Goal: Task Accomplishment & Management: Understand process/instructions

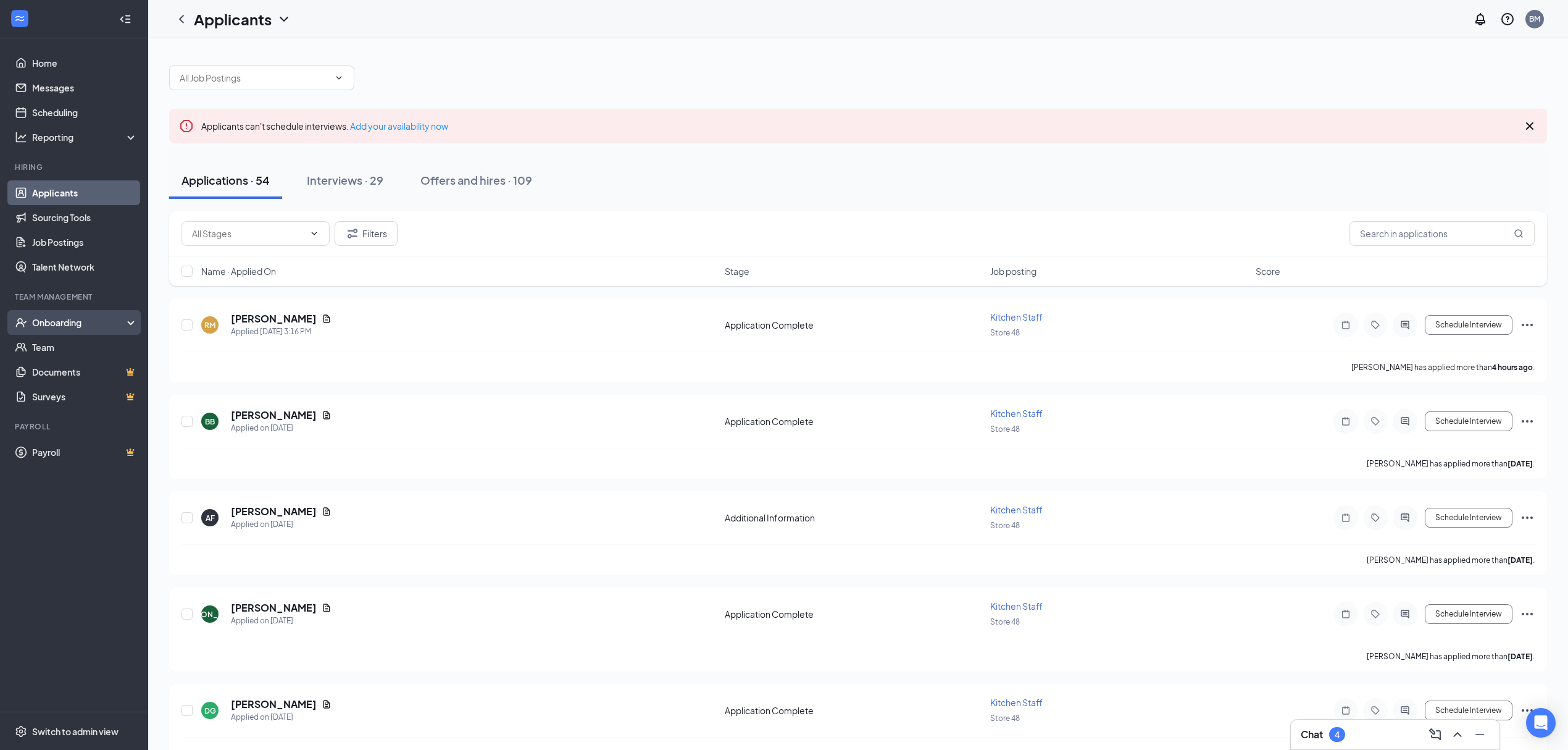
click at [111, 319] on div "Onboarding" at bounding box center [79, 322] width 95 height 12
click at [107, 344] on link "Overview" at bounding box center [85, 347] width 106 height 25
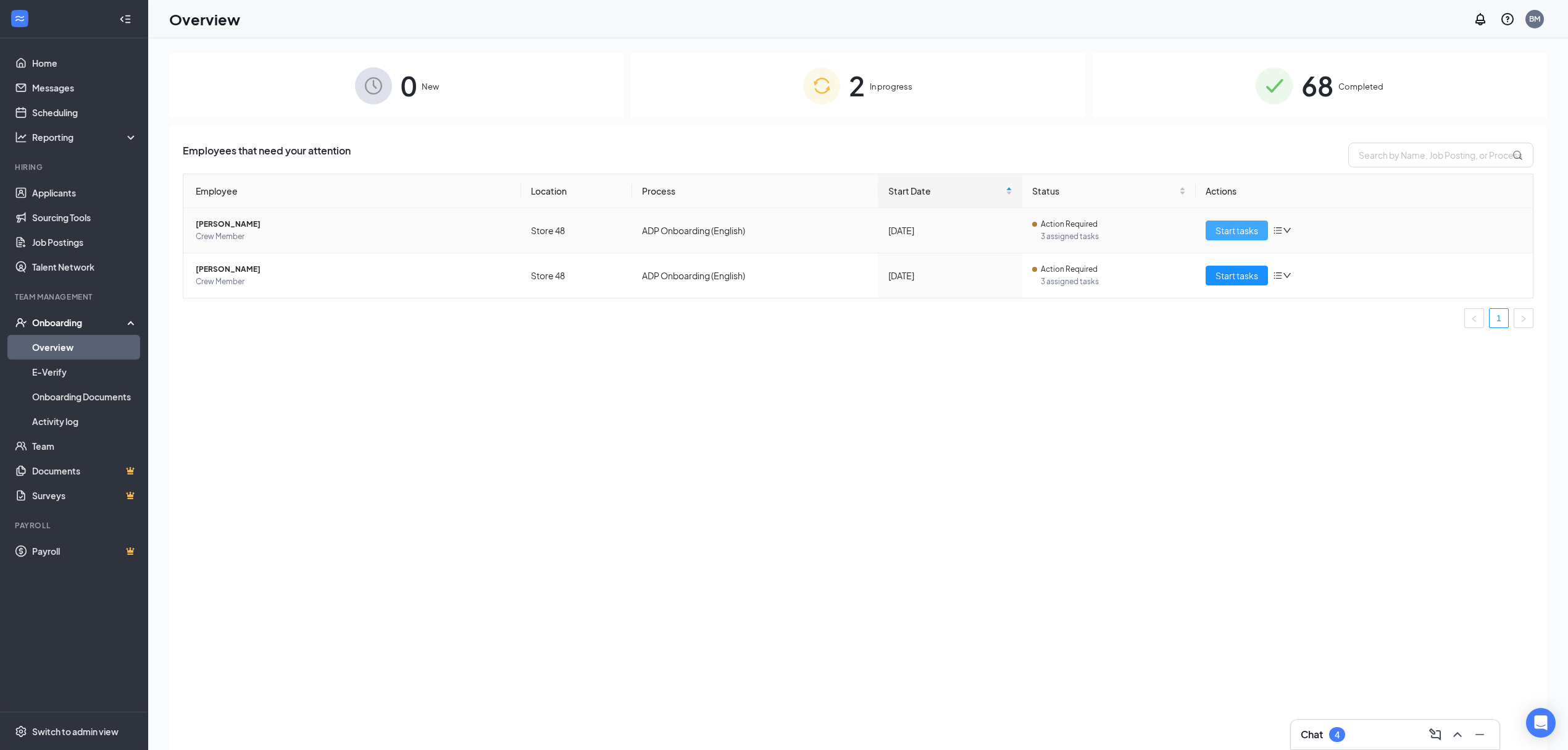
click at [1238, 232] on span "Start tasks" at bounding box center [1236, 230] width 43 height 14
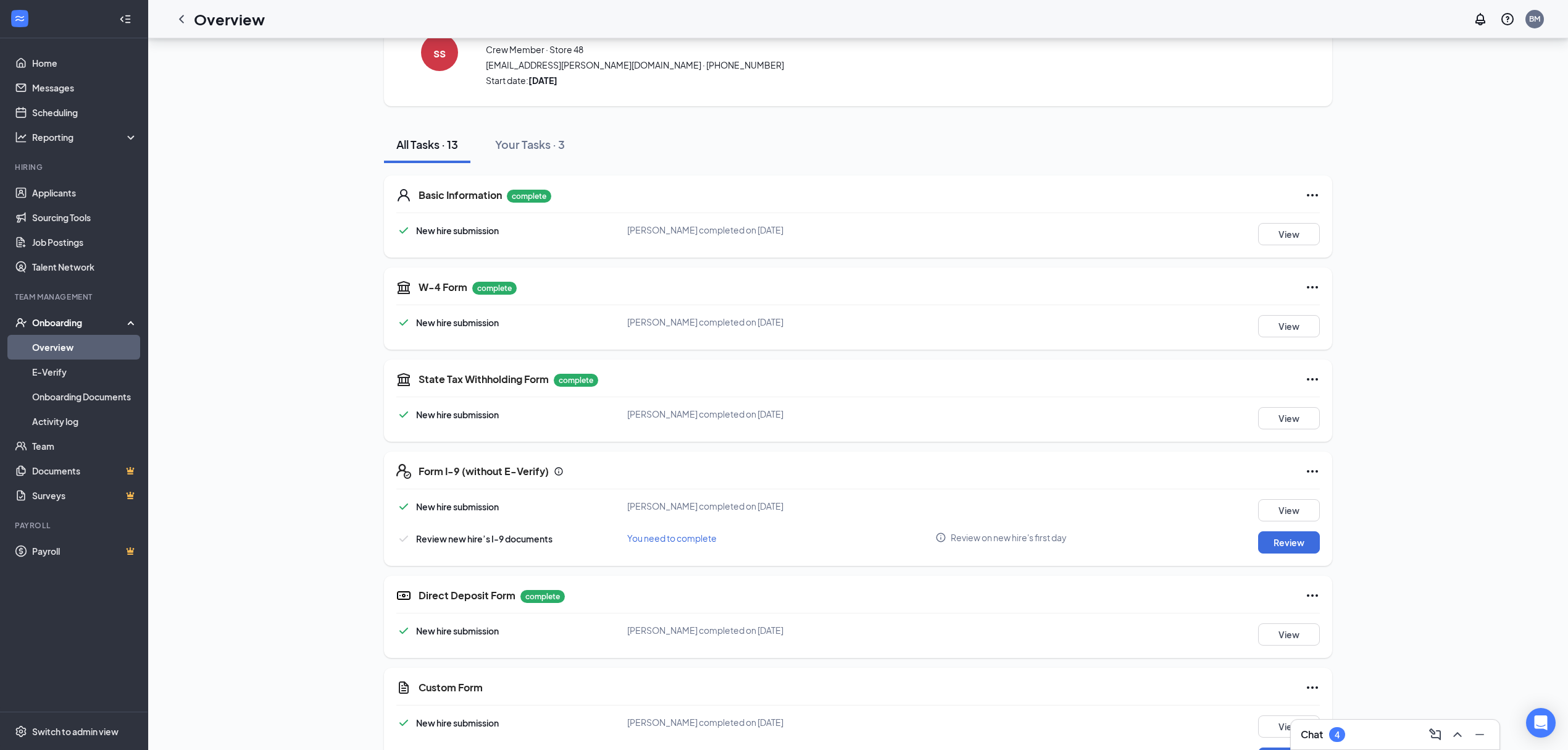
scroll to position [82, 0]
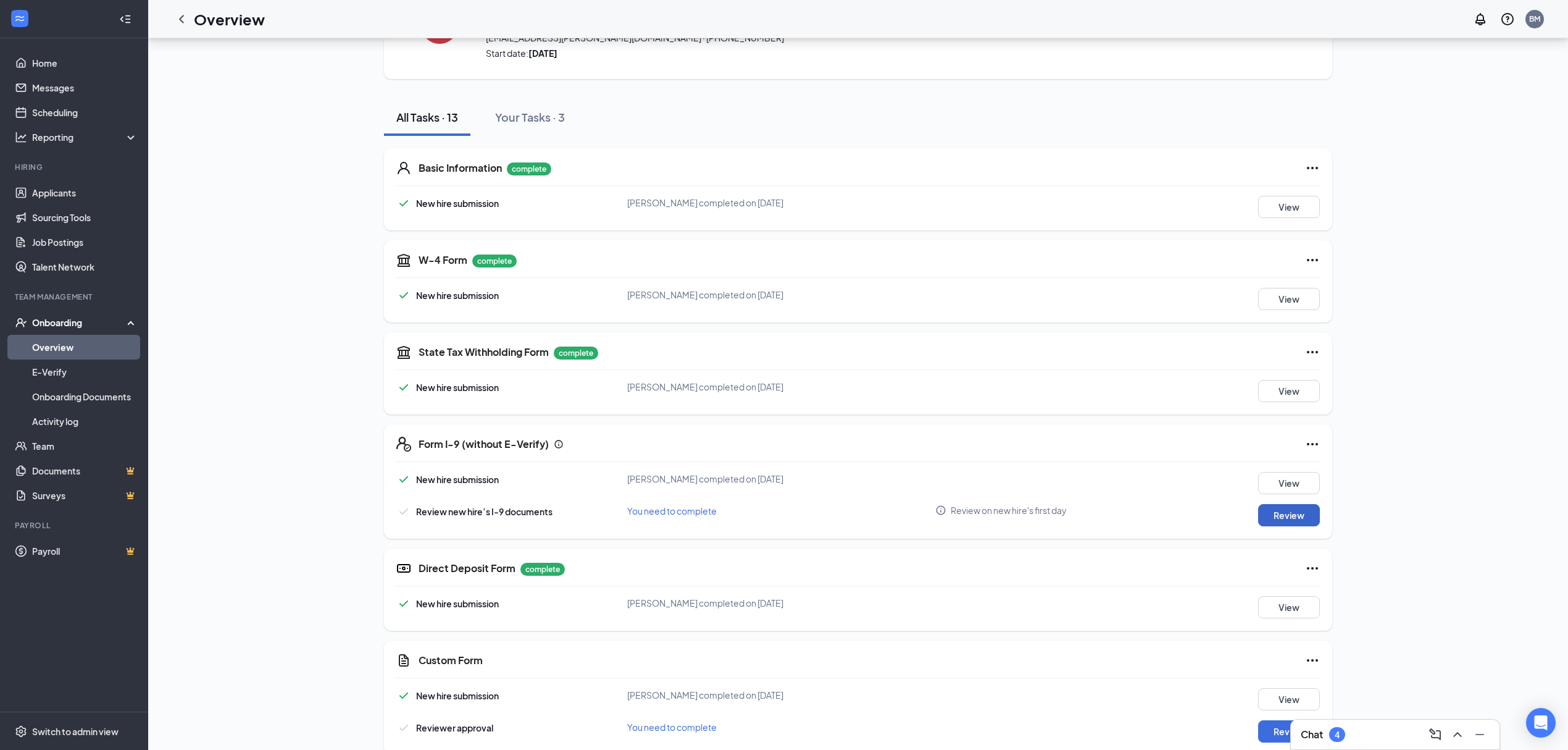
click at [1291, 517] on button "Review" at bounding box center [1288, 515] width 61 height 22
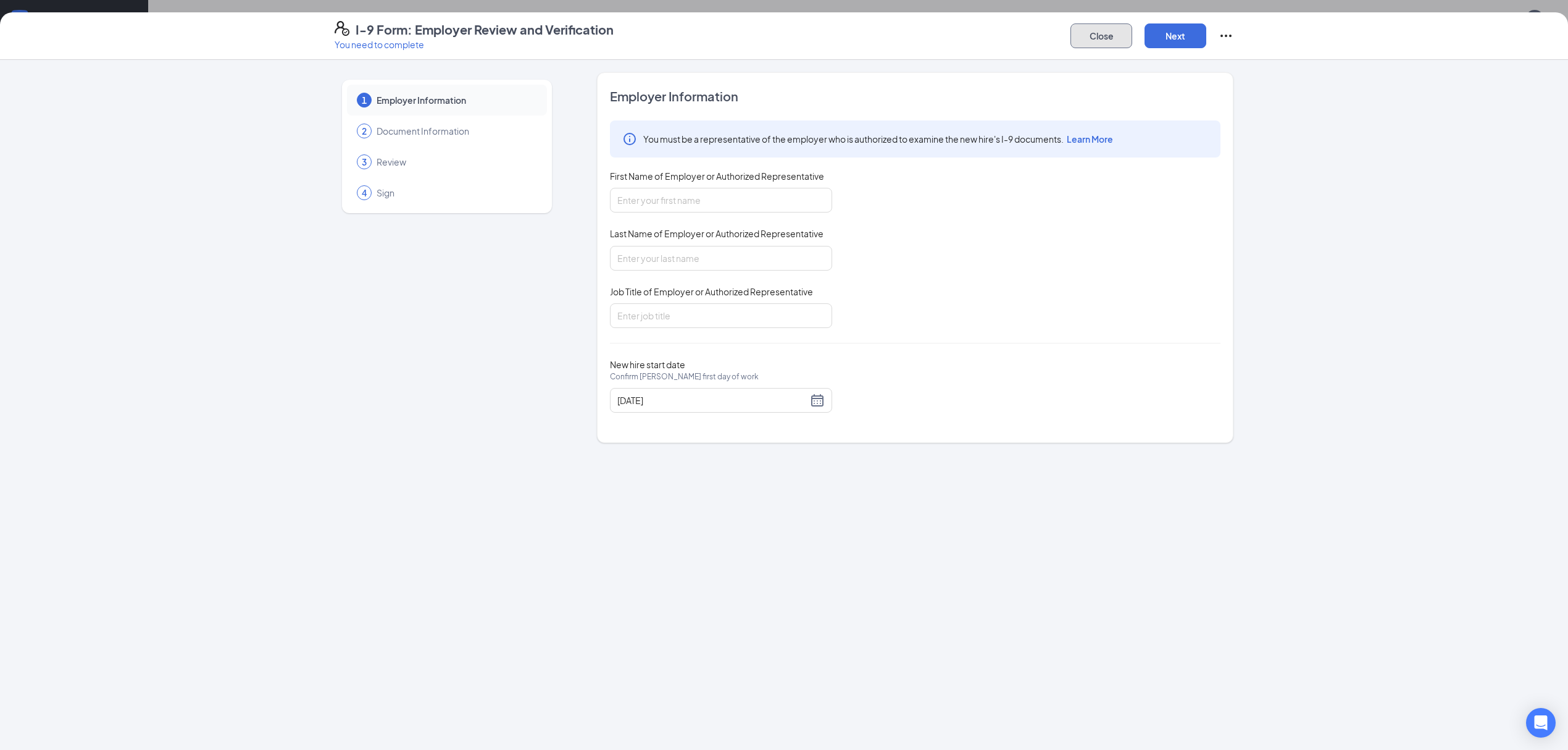
click at [1089, 31] on button "Close" at bounding box center [1101, 35] width 61 height 25
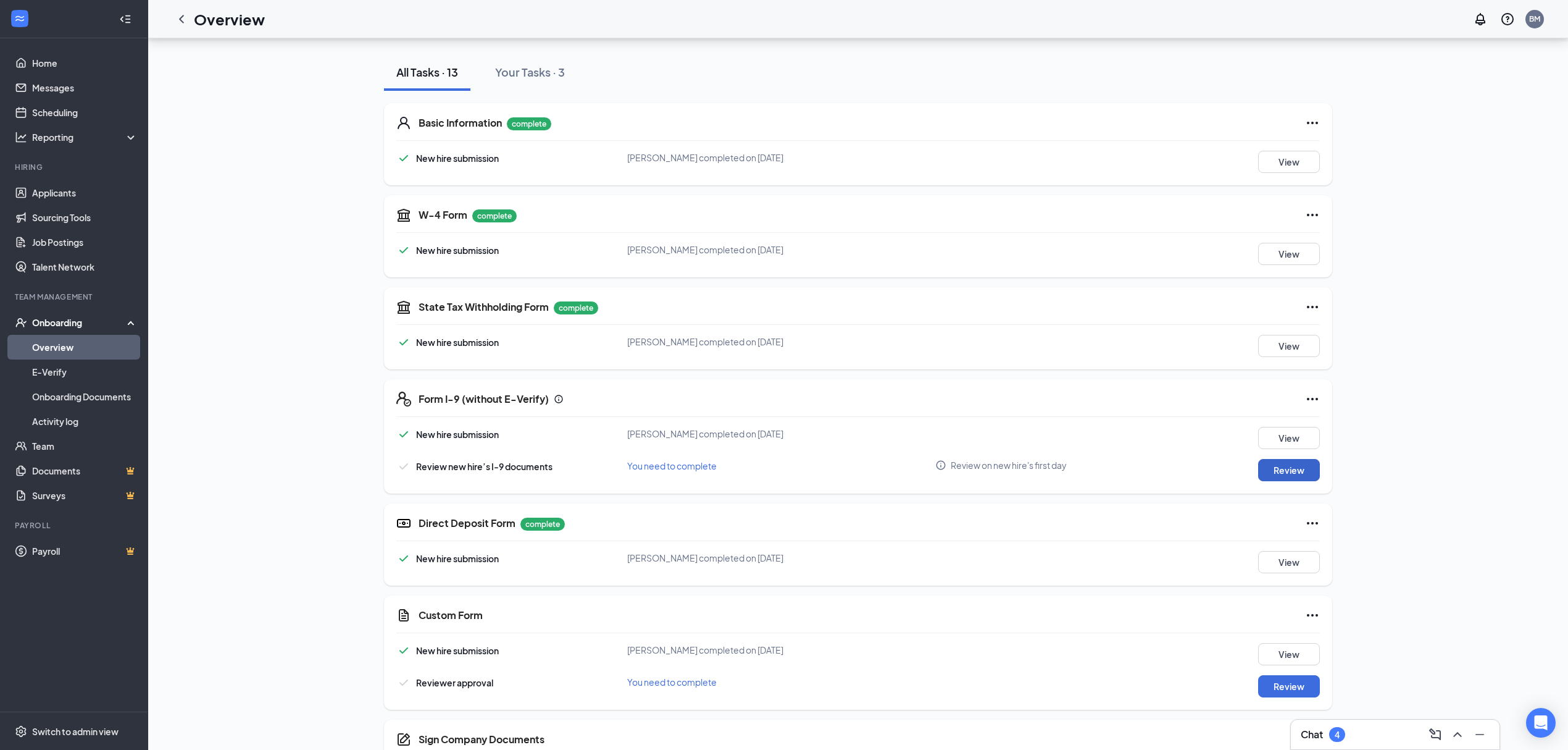
scroll to position [164, 0]
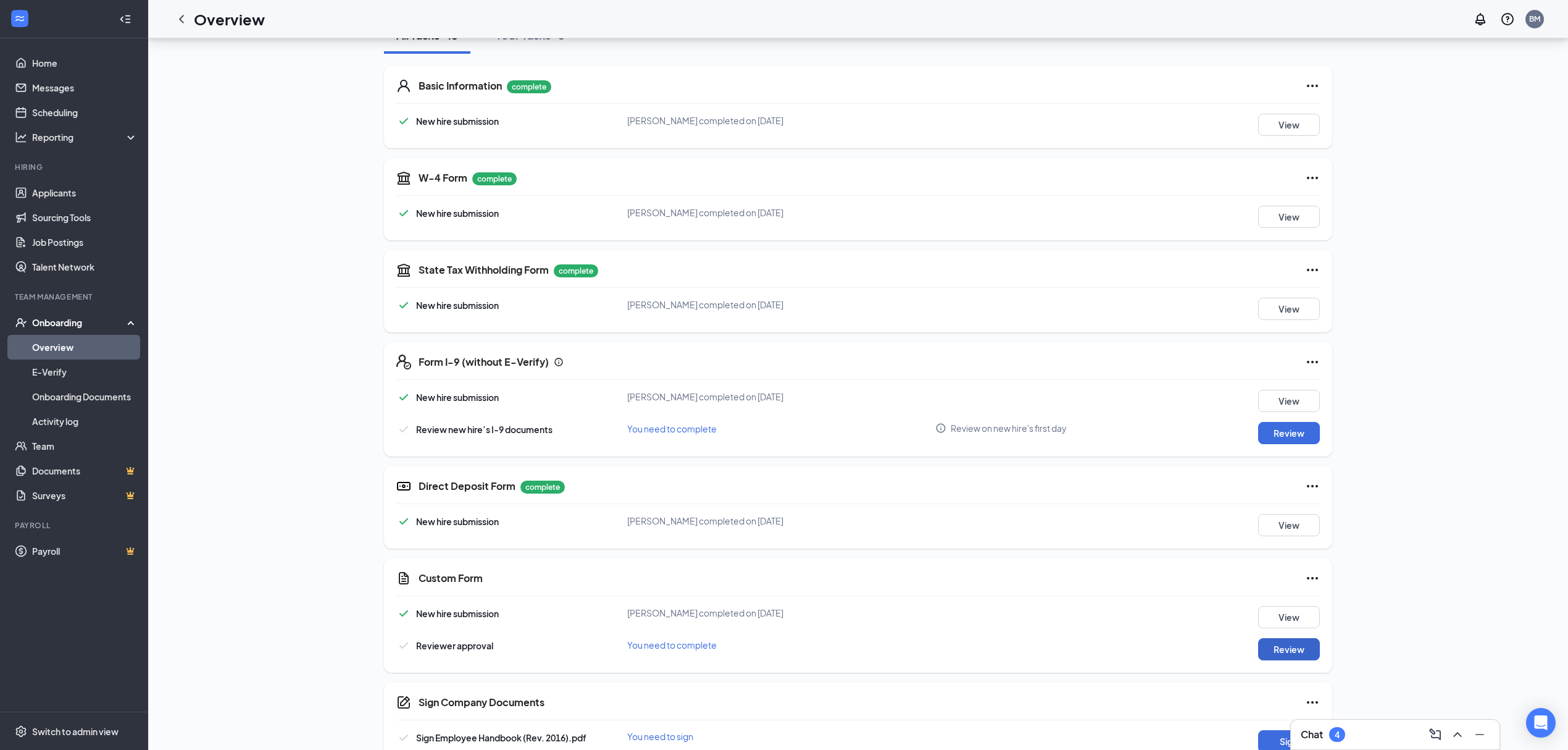
click at [1311, 648] on button "Review" at bounding box center [1288, 649] width 61 height 22
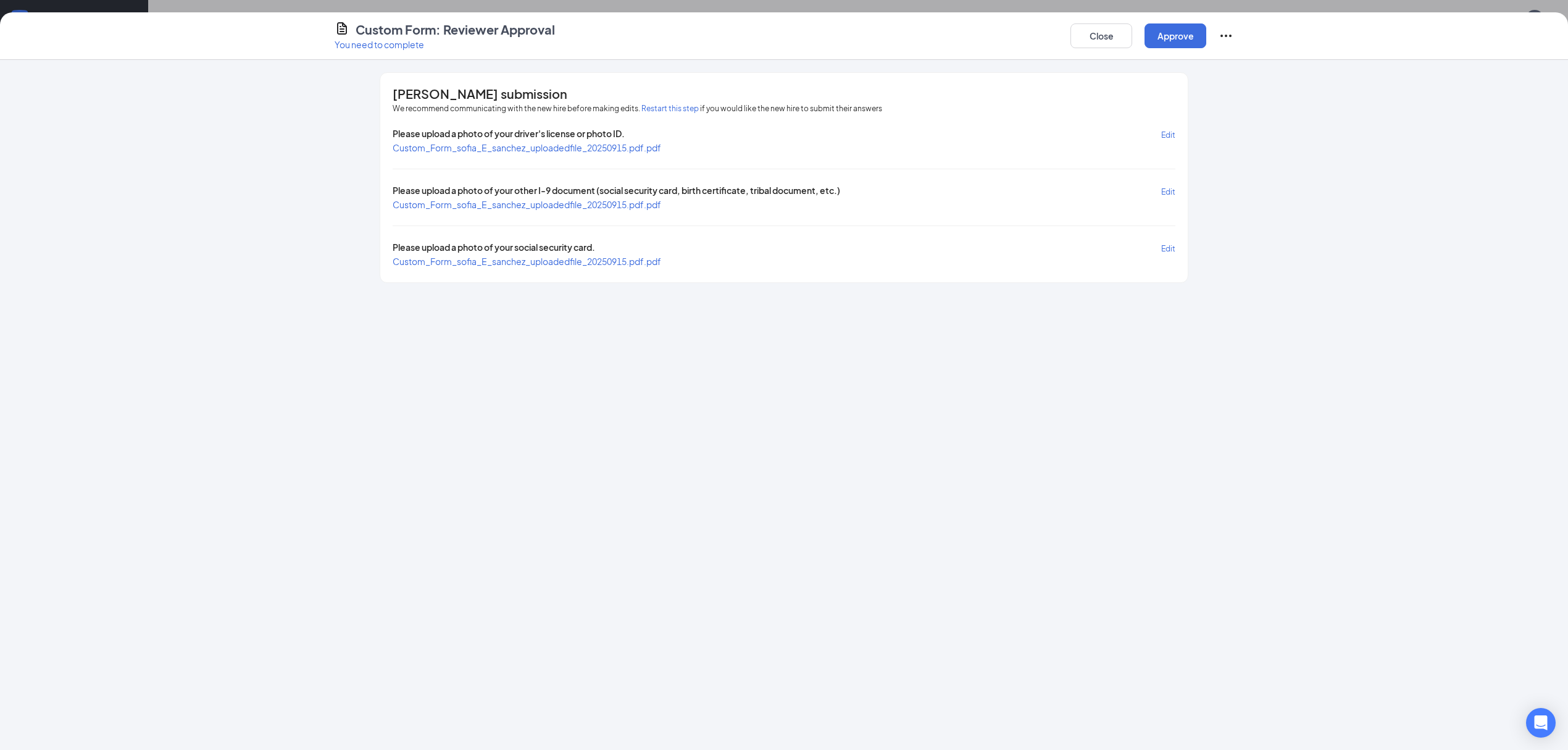
click at [608, 143] on span "Custom_Form_sofia_E_sanchez_uploadedfile_20250915.pdf.pdf" at bounding box center [526, 147] width 268 height 11
click at [539, 200] on span "Custom_Form_sofia_E_sanchez_uploadedfile_20250915.pdf.pdf" at bounding box center [526, 204] width 268 height 11
click at [518, 258] on span "Custom_Form_sofia_E_sanchez_uploadedfile_20250915.pdf.pdf" at bounding box center [526, 260] width 268 height 11
click at [1092, 43] on button "Close" at bounding box center [1101, 35] width 61 height 25
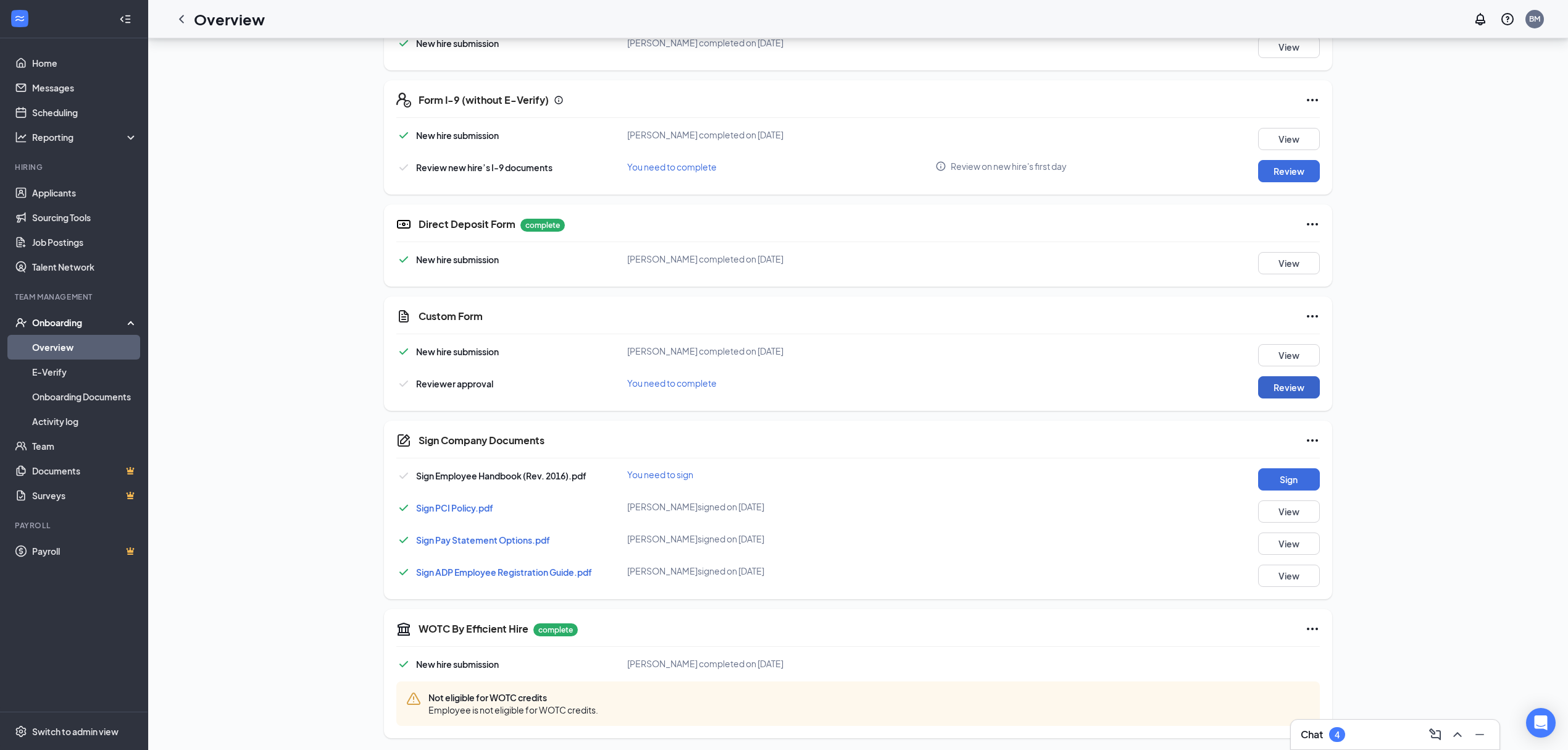
scroll to position [430, 0]
click at [1291, 475] on button "Sign" at bounding box center [1288, 476] width 61 height 22
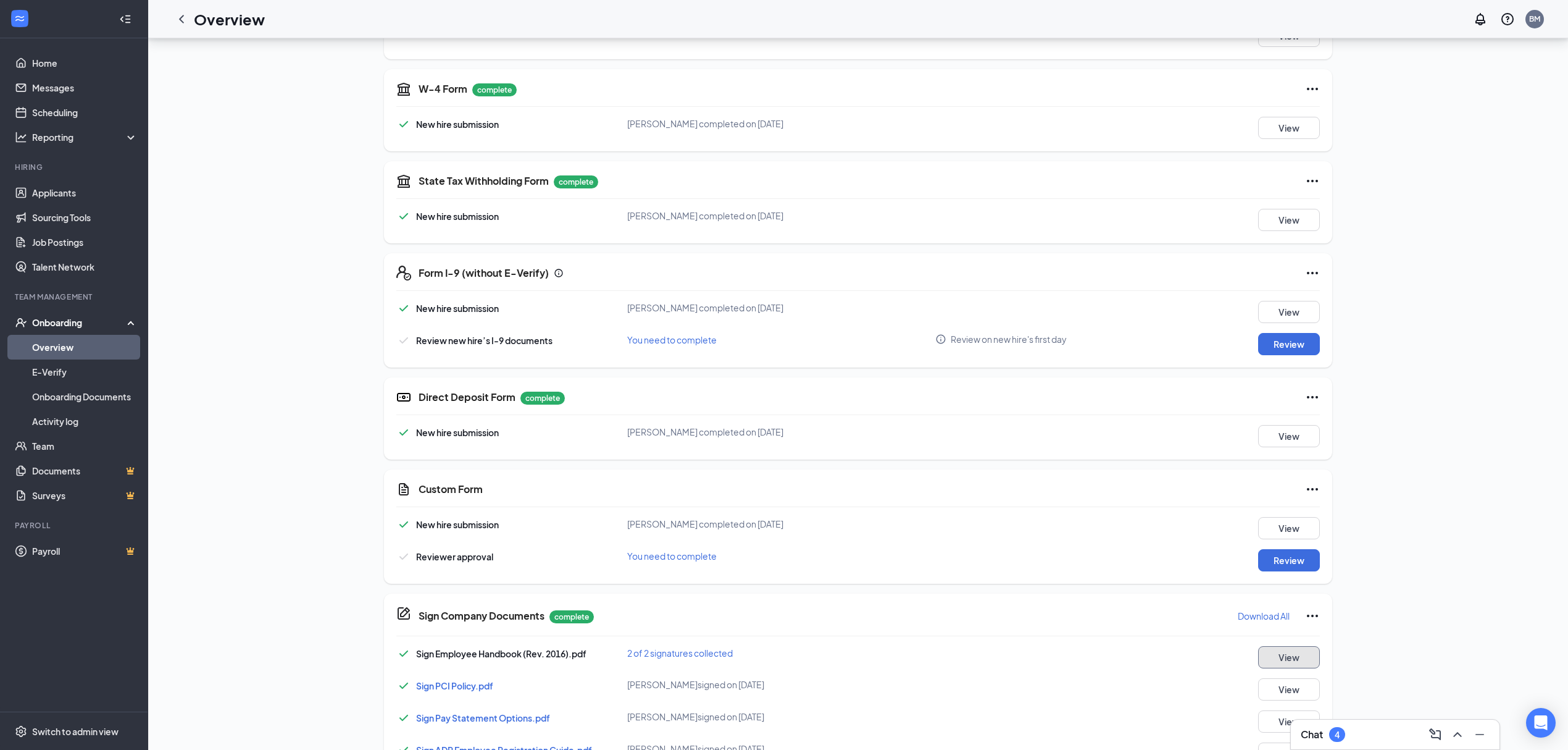
scroll to position [435, 0]
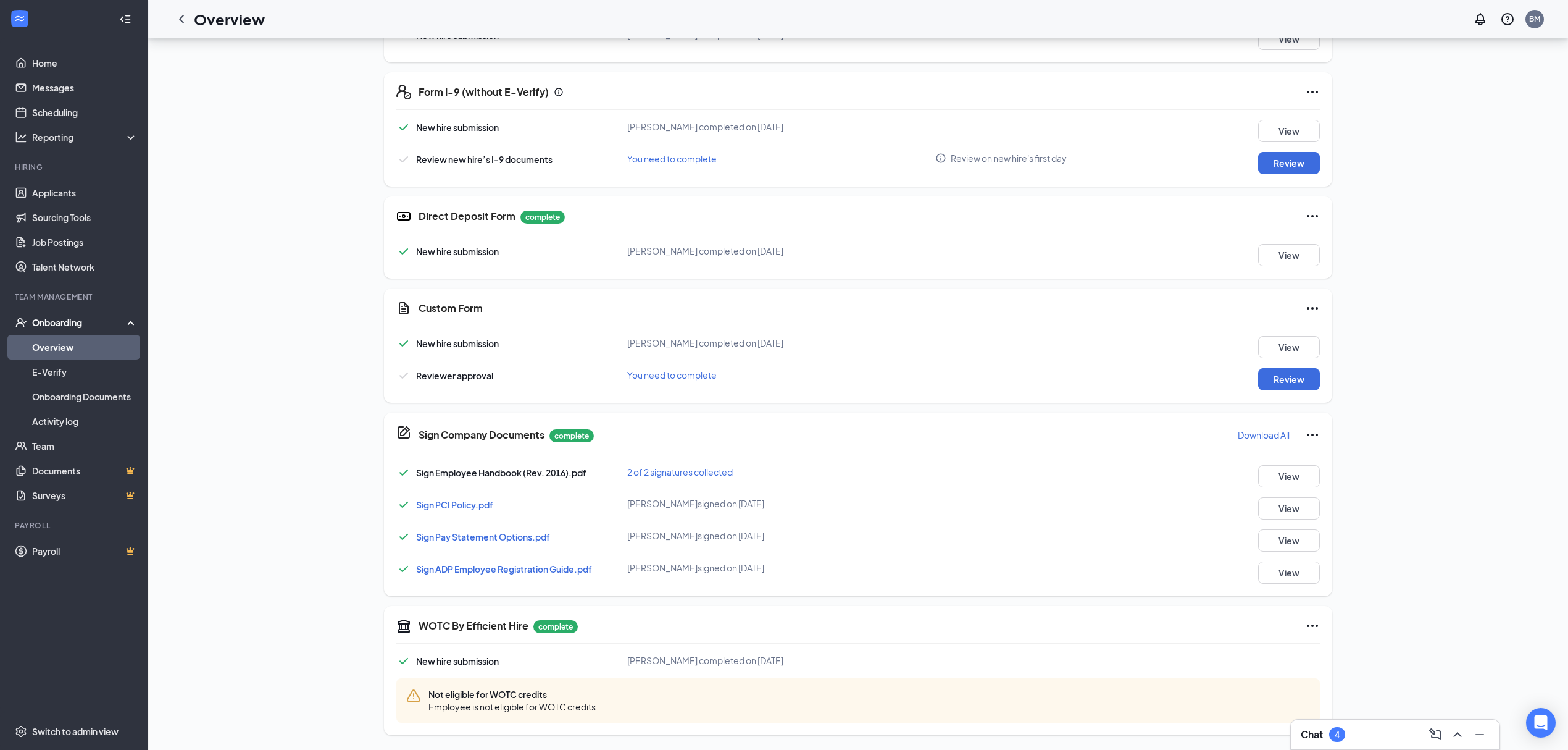
click at [117, 344] on link "Overview" at bounding box center [85, 347] width 106 height 25
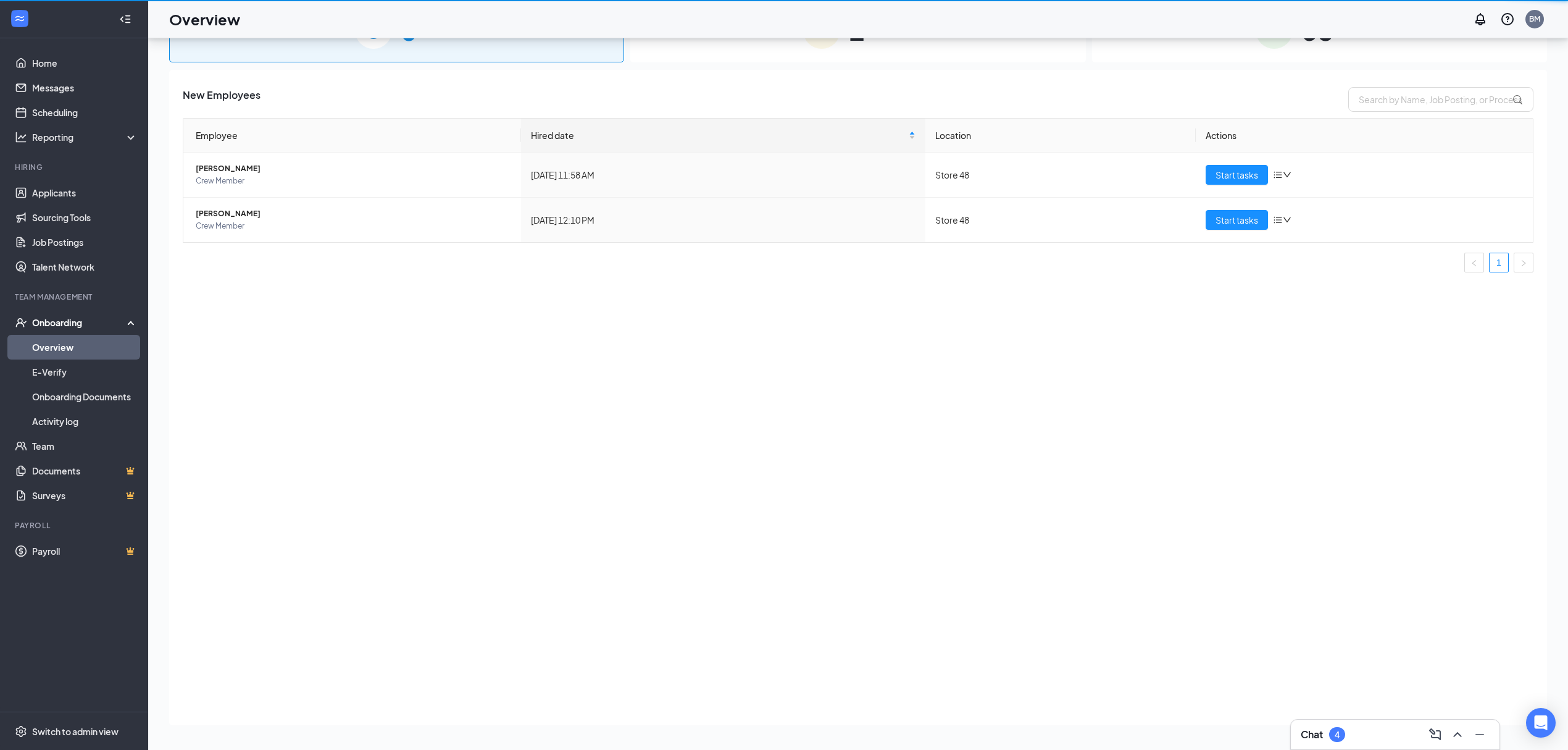
scroll to position [56, 0]
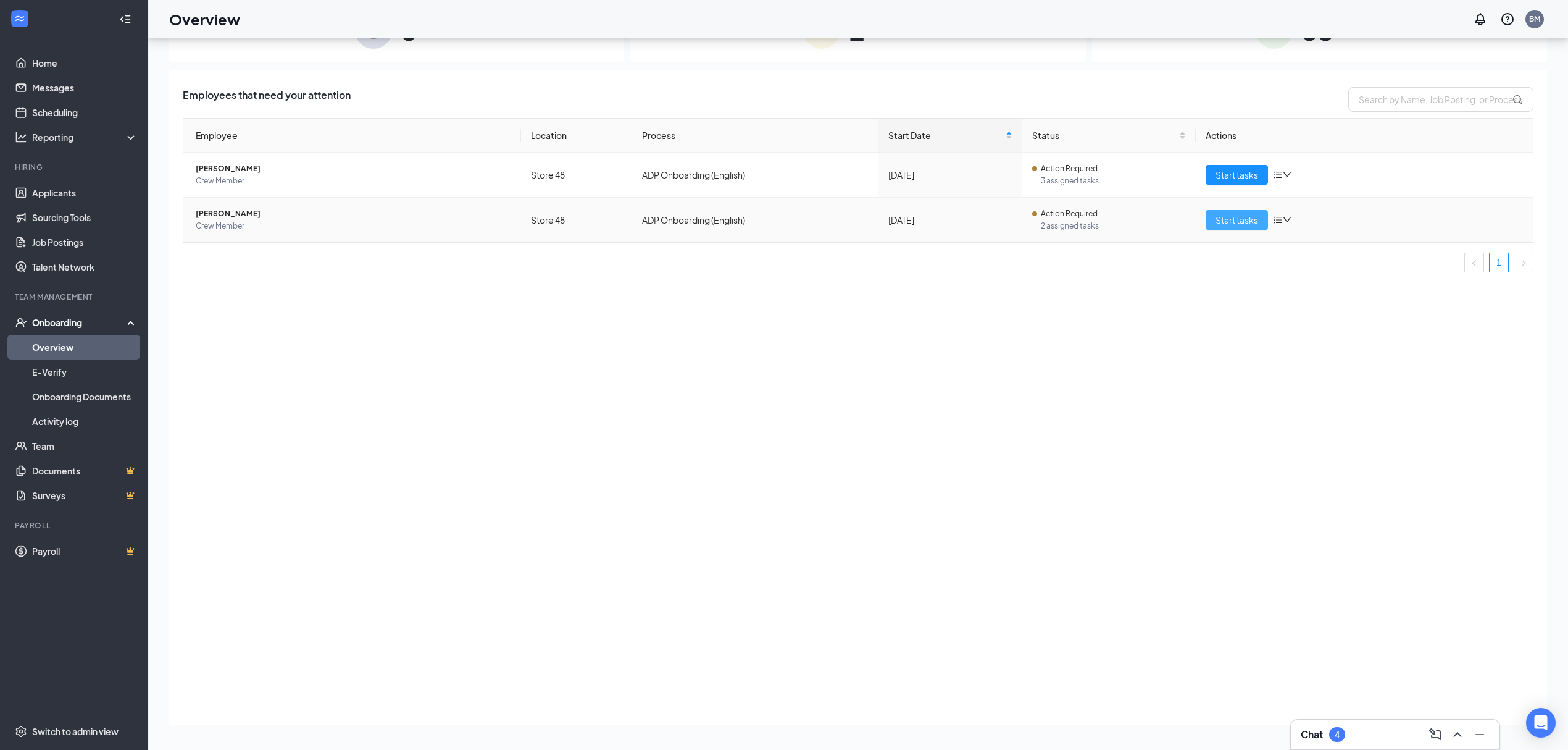
click at [1241, 216] on span "Start tasks" at bounding box center [1236, 220] width 43 height 14
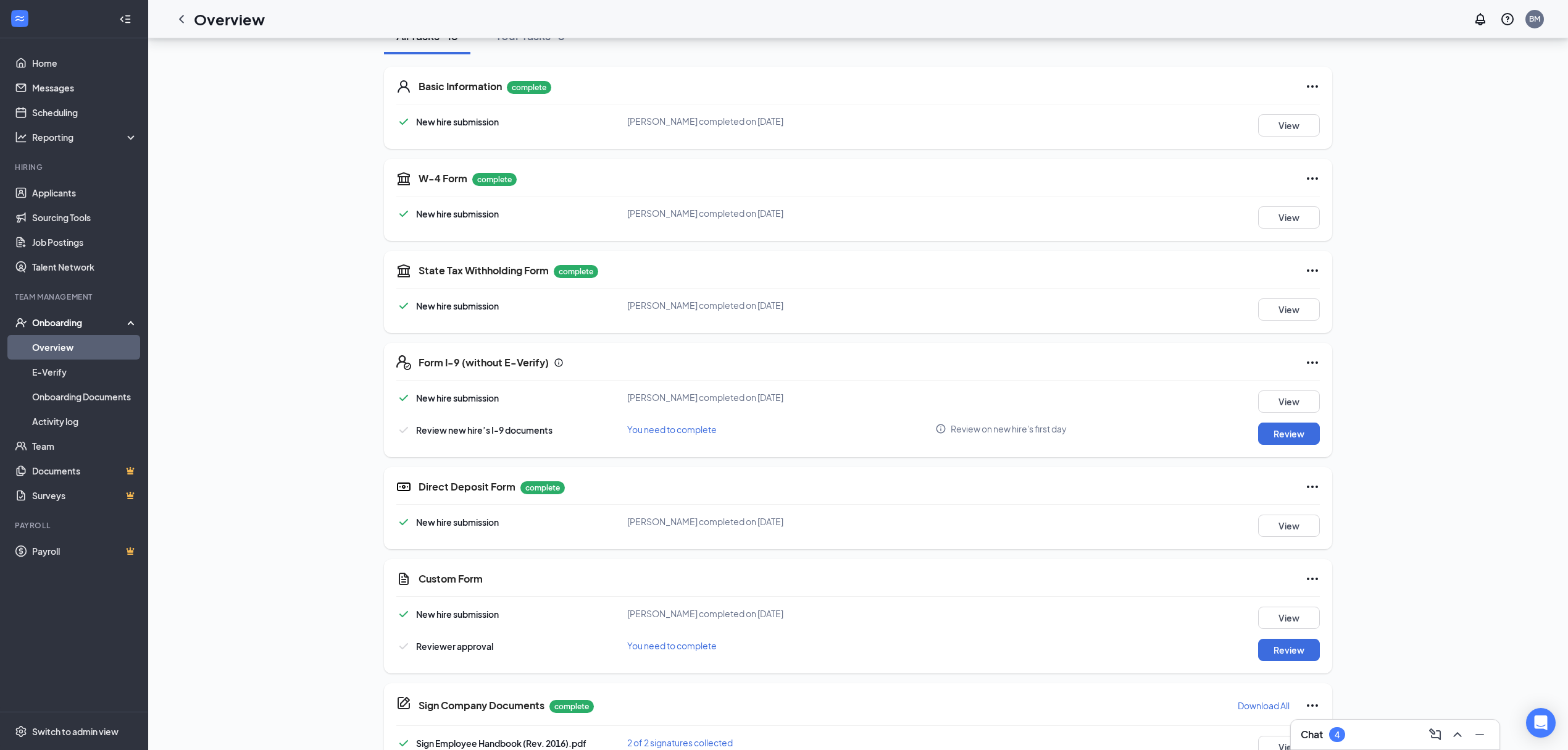
scroll to position [164, 0]
click at [1277, 657] on button "Review" at bounding box center [1288, 649] width 61 height 22
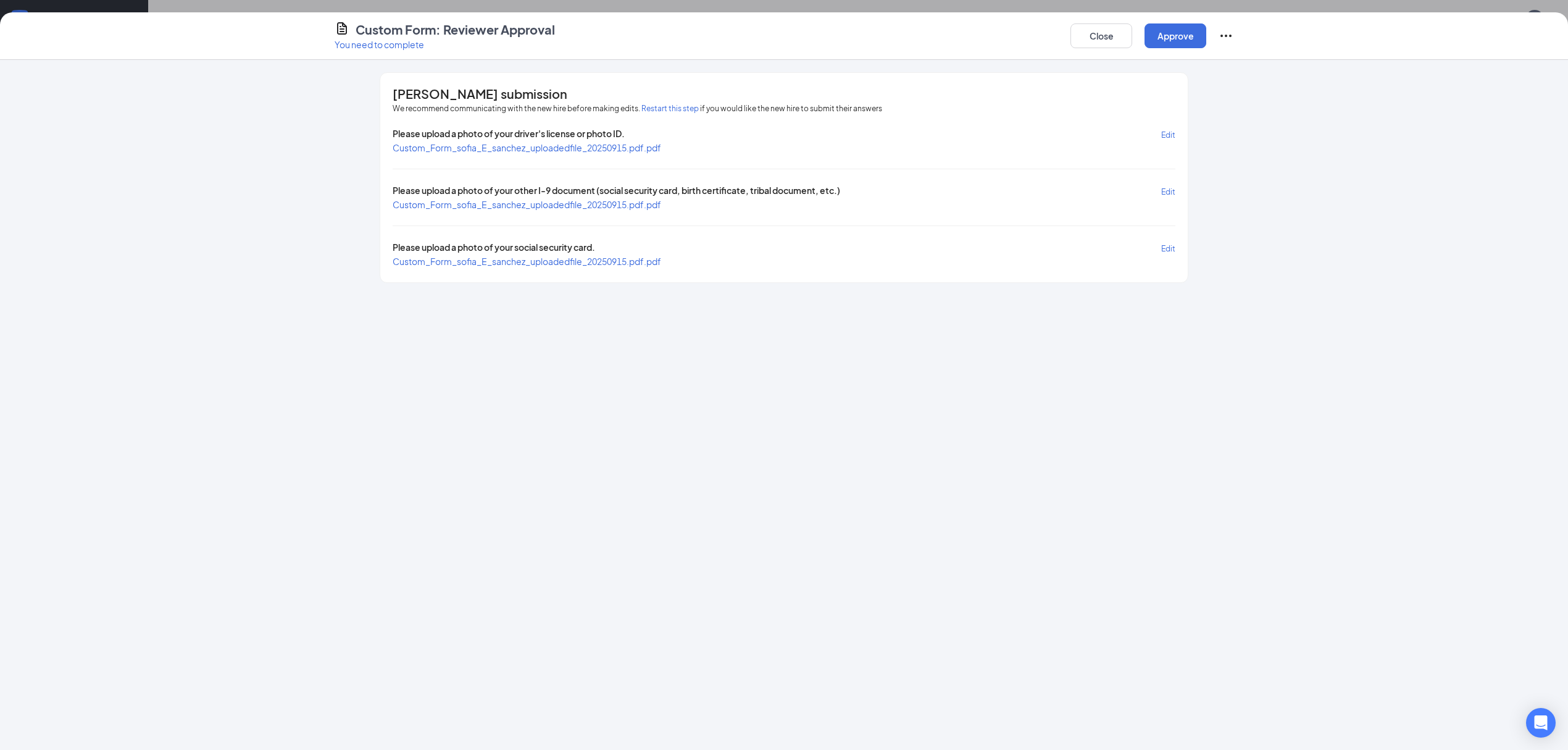
click at [478, 142] on span "Custom_Form_sofia_E_sanchez_uploadedfile_20250915.pdf.pdf" at bounding box center [526, 148] width 268 height 12
click at [522, 142] on span "Custom_Form_sofia_E_sanchez_uploadedfile_20250915.pdf.pdf" at bounding box center [526, 147] width 268 height 11
click at [1095, 31] on button "Close" at bounding box center [1101, 35] width 61 height 25
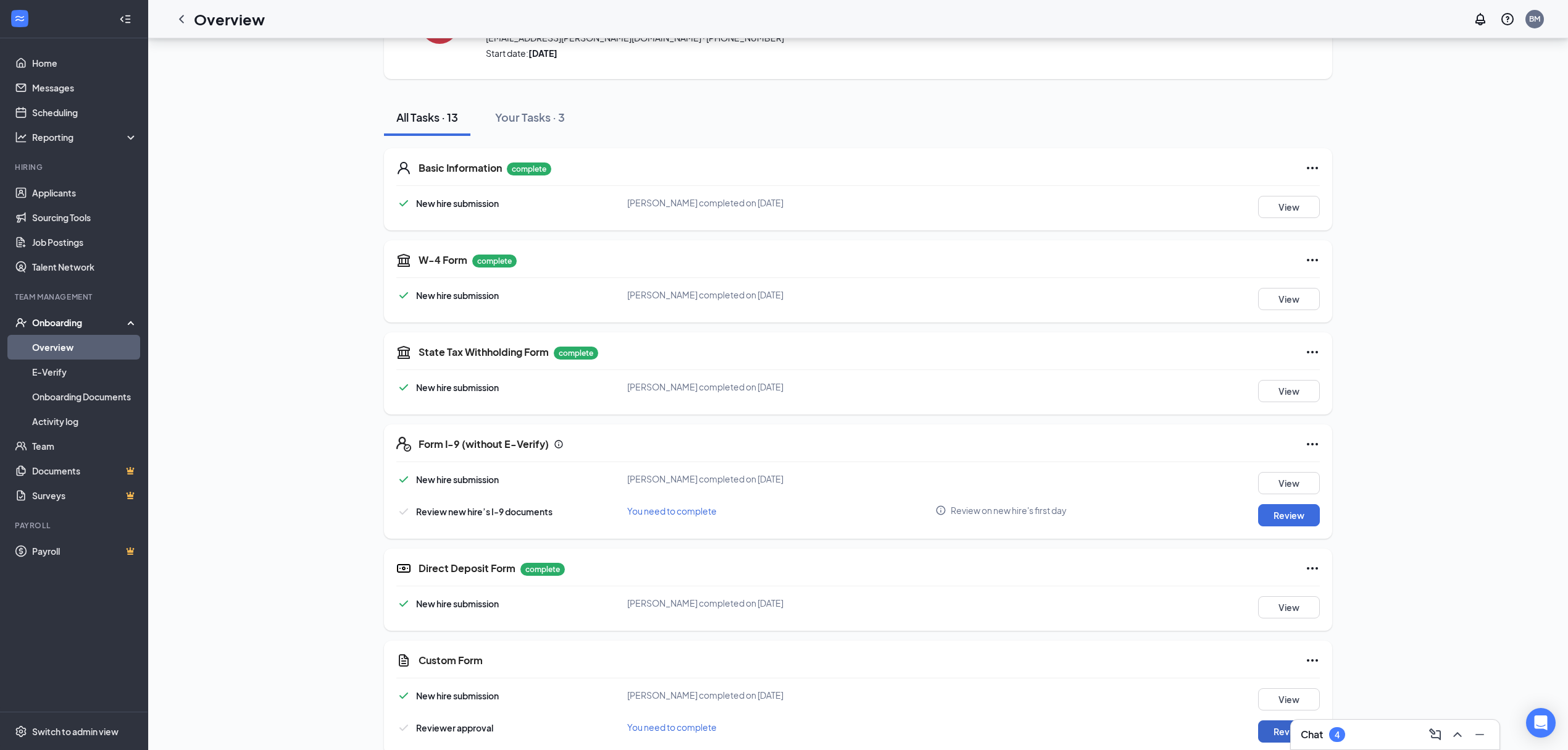
scroll to position [0, 0]
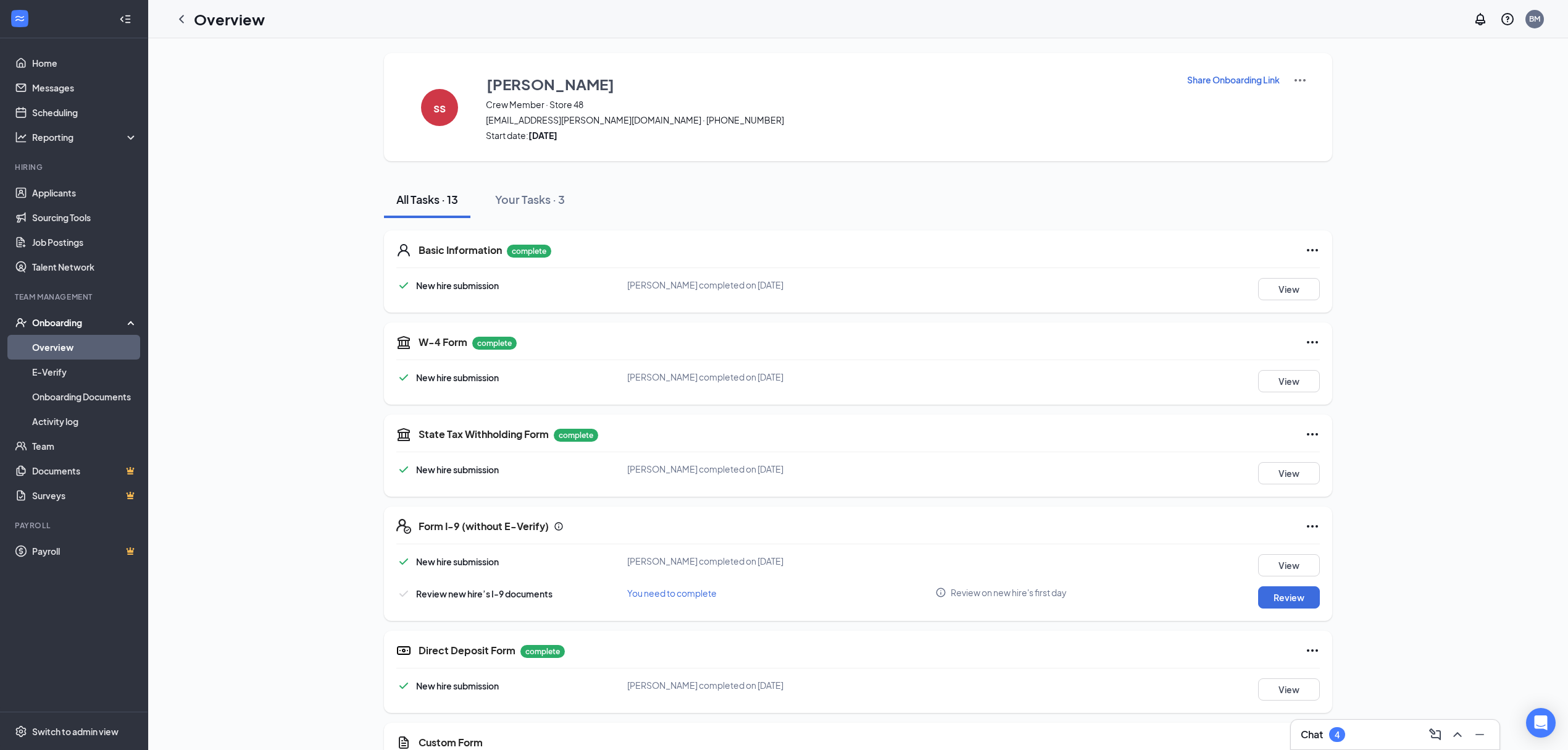
click at [116, 344] on link "Overview" at bounding box center [85, 347] width 106 height 25
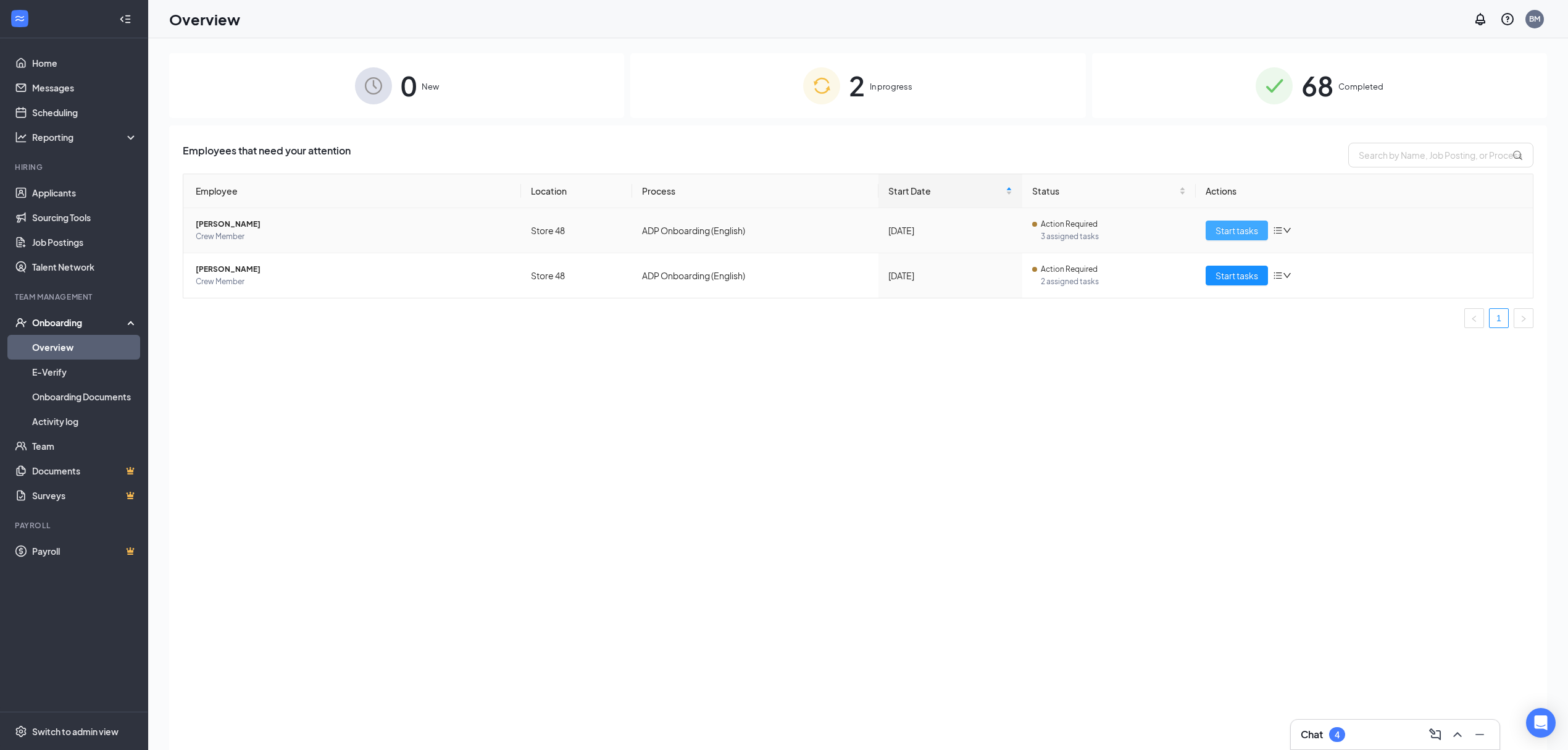
click at [1227, 226] on span "Start tasks" at bounding box center [1236, 230] width 43 height 14
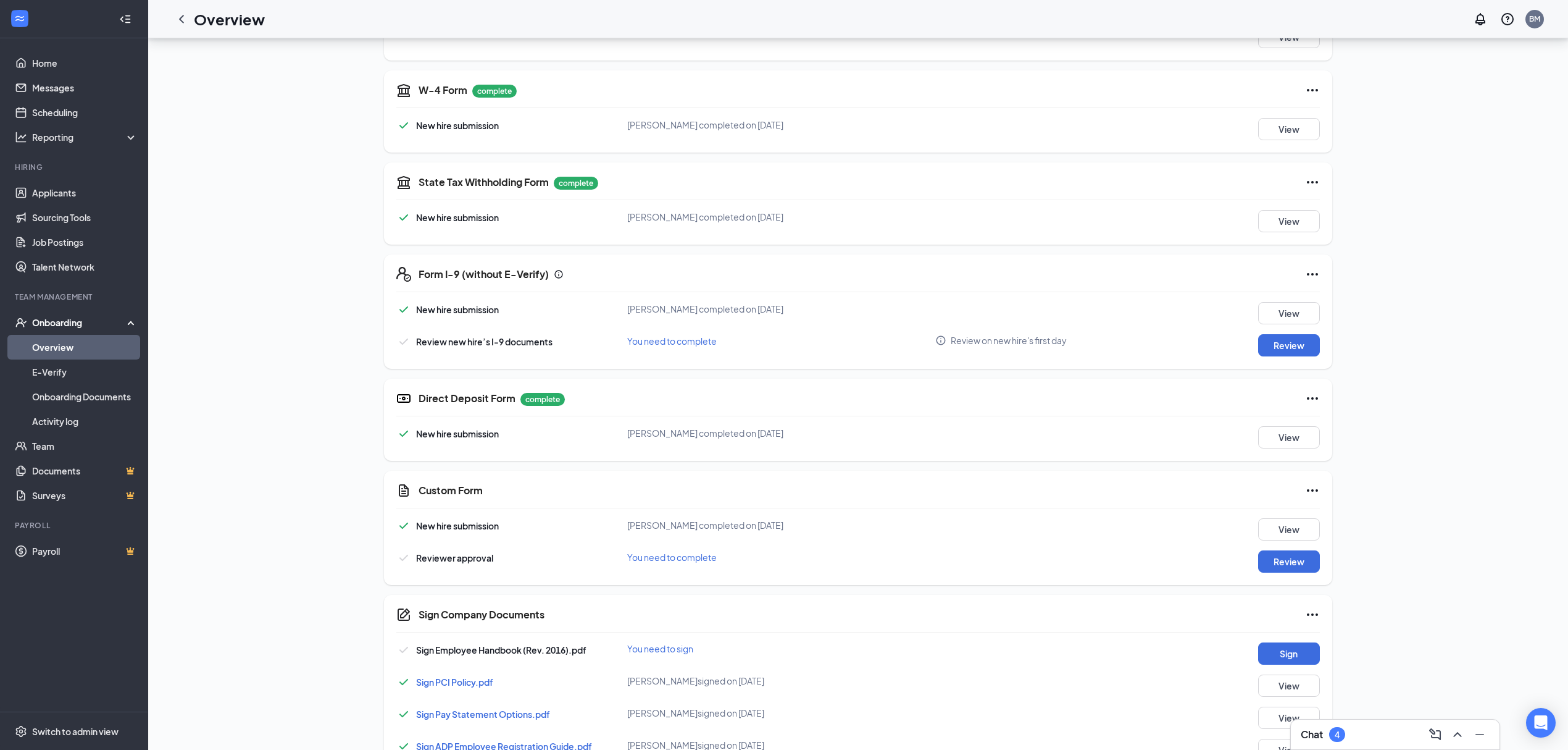
scroll to position [376, 0]
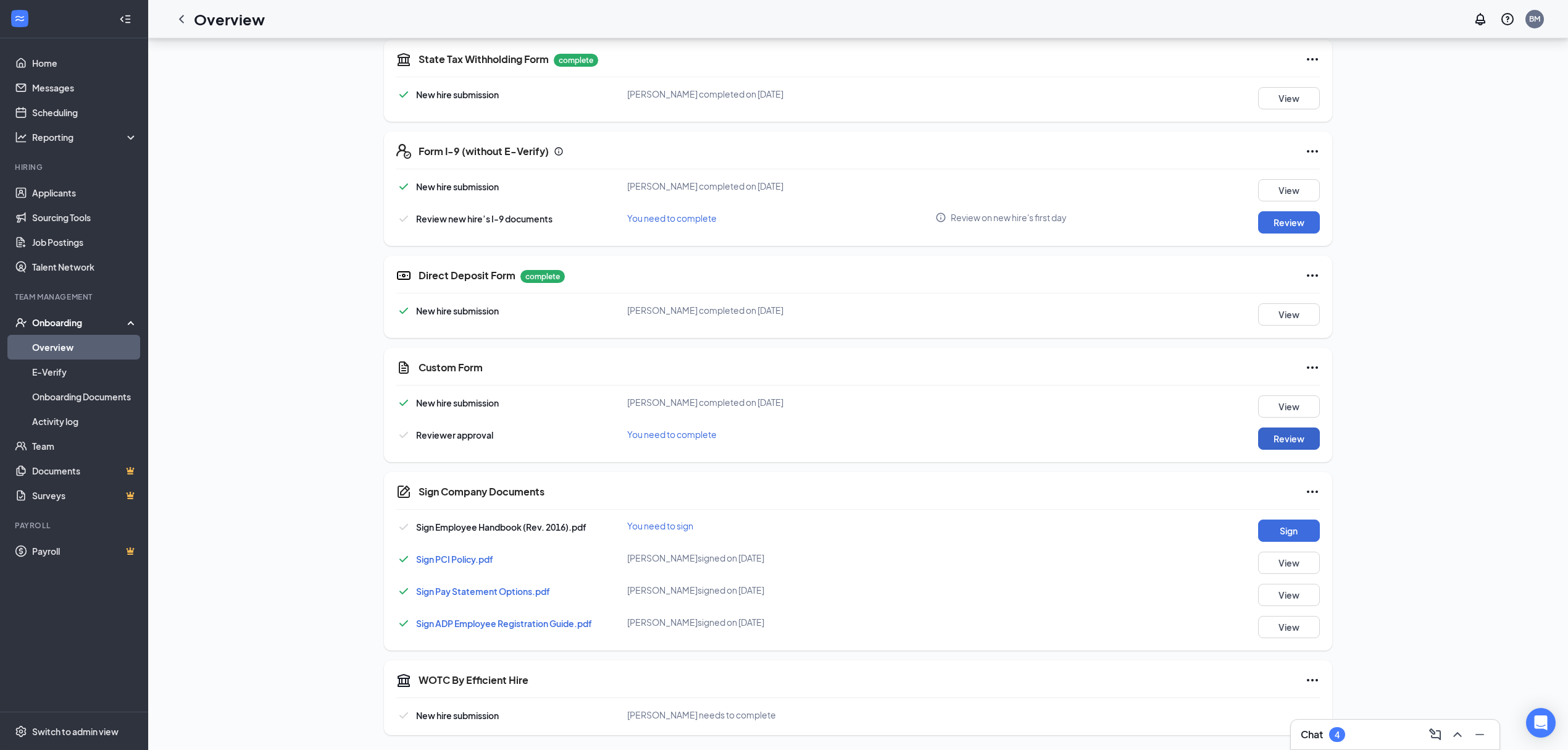
click at [1297, 429] on button "Review" at bounding box center [1288, 438] width 61 height 22
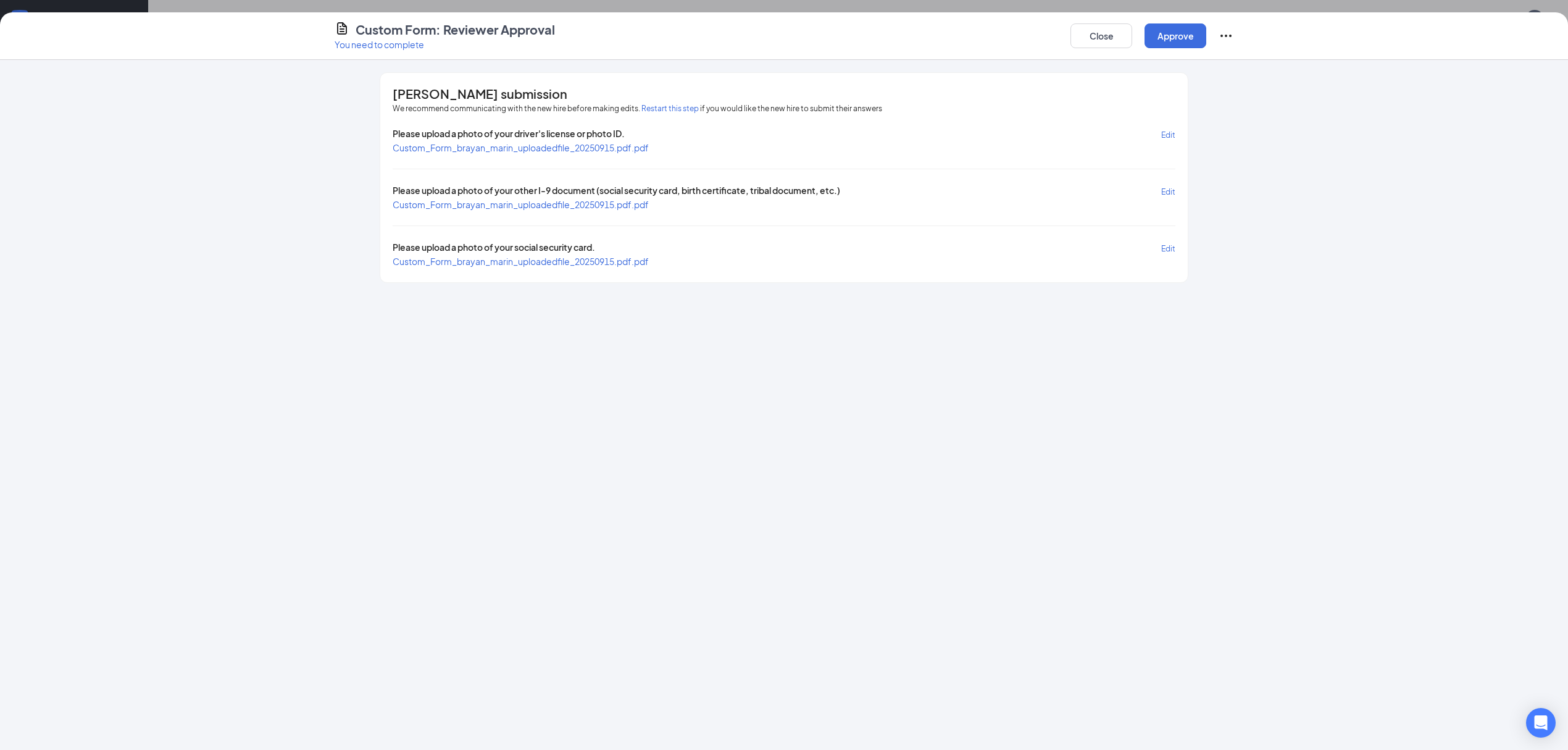
click at [547, 149] on span "Custom_Form_brayan_marin_uploadedfile_20250915.pdf.pdf" at bounding box center [520, 147] width 256 height 11
click at [572, 200] on span "Custom_Form_brayan_marin_uploadedfile_20250915.pdf.pdf" at bounding box center [520, 204] width 256 height 11
click at [510, 258] on span "Custom_Form_brayan_marin_uploadedfile_20250915.pdf.pdf" at bounding box center [520, 260] width 256 height 11
